Goal: Information Seeking & Learning: Learn about a topic

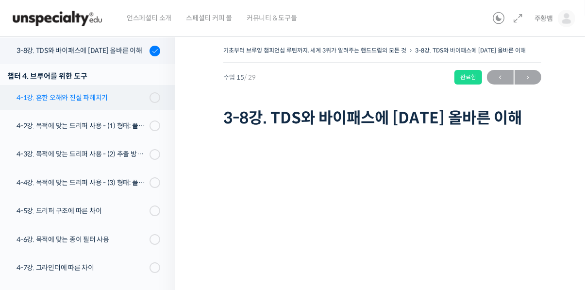
click at [117, 105] on link "4-1강. 흔한 오해와 진실 파헤치기" at bounding box center [85, 97] width 180 height 25
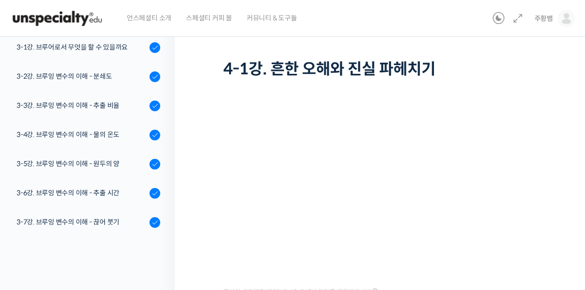
scroll to position [360, 0]
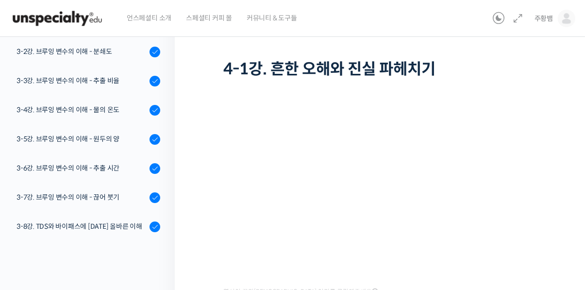
click at [211, 191] on div "기초부터 브루잉 챔피언십 루틴까지, 세계 3위가 알려주는 핸드드립의 모든 것 4-1강. 흔한 오해와 진실 파헤치기 진행 중 수업 16 / 29…" at bounding box center [382, 189] width 415 height 419
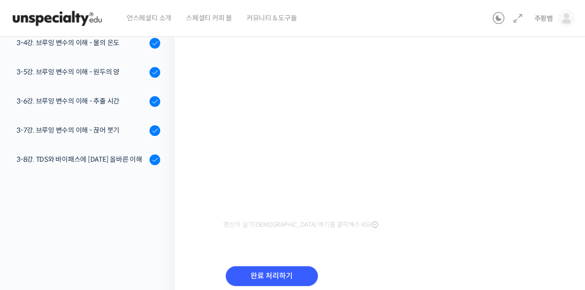
click at [323, 272] on div "완료 처리하기" at bounding box center [382, 284] width 318 height 56
click at [291, 277] on input "완료 처리하기" at bounding box center [272, 276] width 92 height 20
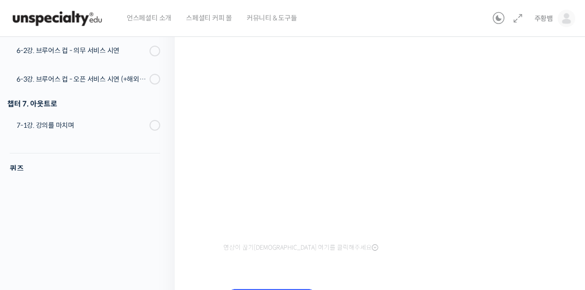
scroll to position [152, 0]
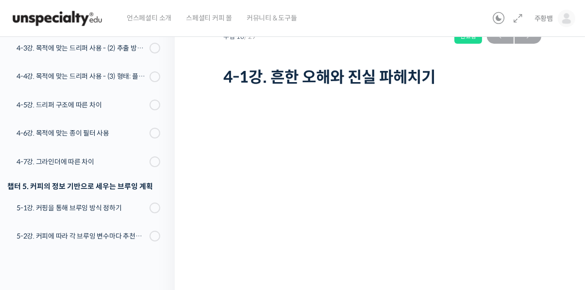
scroll to position [23, 0]
